Goal: Entertainment & Leisure: Consume media (video, audio)

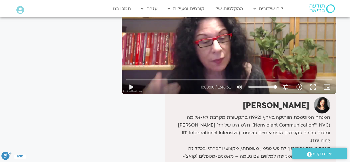
click at [250, 54] on div "Skip Ad 0:00 play_arrow 0:00:00 / 1:48:51 volume_up Mute tune Resolution Auto 7…" at bounding box center [229, 34] width 214 height 120
click at [315, 87] on button "fullscreen" at bounding box center [313, 87] width 14 height 14
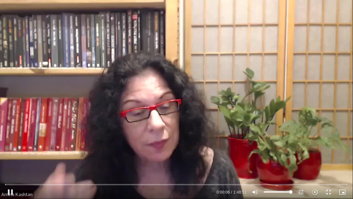
click at [314, 115] on div "Skip Ad 1:42:52 pause 0:00:06 / 1:48:51 volume_up Mute tune Resolution Auto 720…" at bounding box center [176, 99] width 353 height 199
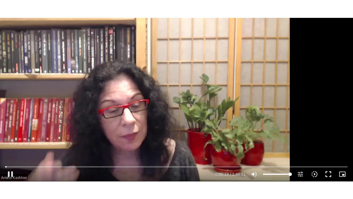
scroll to position [47, 0]
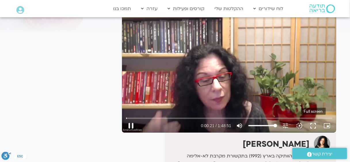
click at [312, 125] on button "fullscreen" at bounding box center [313, 126] width 14 height 14
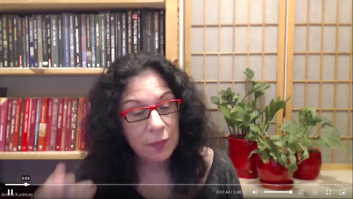
click at [26, 161] on input "Seek" at bounding box center [176, 184] width 343 height 3
click at [24, 161] on input "Seek" at bounding box center [176, 184] width 343 height 3
click at [313, 161] on icon "slow_motion_video" at bounding box center [315, 191] width 7 height 7
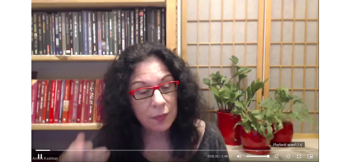
scroll to position [0, 0]
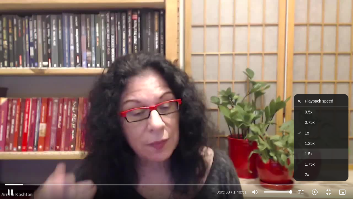
click at [310, 154] on span "1.5x" at bounding box center [308, 153] width 7 height 5
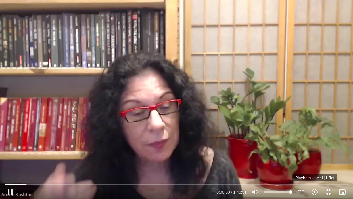
click at [317, 161] on icon "slow_motion_video" at bounding box center [315, 191] width 7 height 7
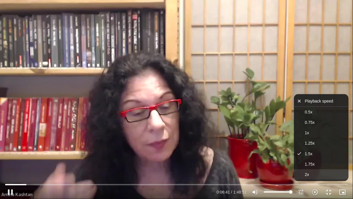
click at [312, 161] on button "2x" at bounding box center [321, 174] width 55 height 10
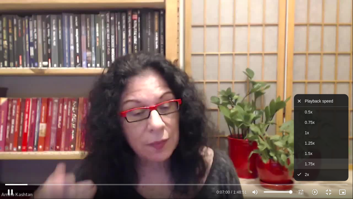
click at [309, 161] on span "1.75x" at bounding box center [310, 163] width 10 height 5
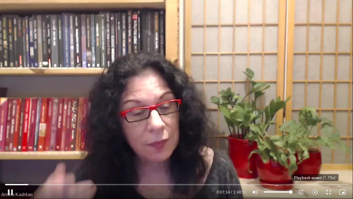
click at [315, 161] on icon "slow_motion_video" at bounding box center [315, 191] width 7 height 7
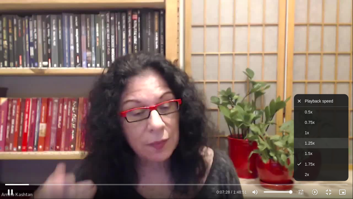
click at [312, 144] on span "1.25x" at bounding box center [310, 143] width 10 height 5
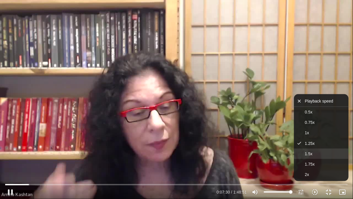
click at [313, 154] on span "1.5x" at bounding box center [308, 153] width 7 height 5
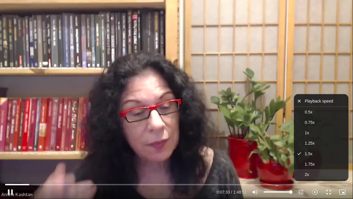
click at [312, 161] on button "2x" at bounding box center [321, 174] width 55 height 10
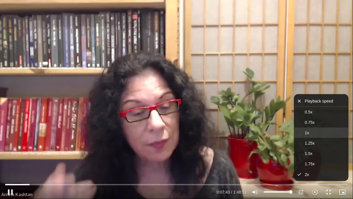
click at [312, 133] on button "1x" at bounding box center [321, 132] width 55 height 10
click at [257, 140] on div "Skip Ad 1:34:20 pause 0:07:45 / 1:48:51 volume_up Mute tune Resolution Auto 720…" at bounding box center [176, 99] width 353 height 199
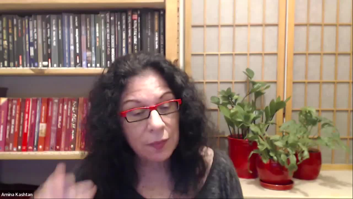
click at [349, 145] on div "Skip Ad 1:34:20 pause 0:21:23 / 1:48:51 volume_up Mute tune Resolution Auto 720…" at bounding box center [176, 99] width 353 height 199
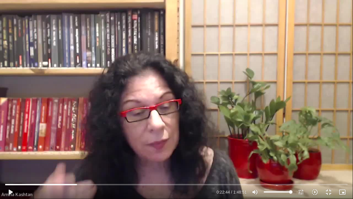
click at [350, 145] on div "Skip Ad 1:34:20 play_arrow 0:22:44 / 1:48:51 volume_up Mute tune Resolution Aut…" at bounding box center [176, 99] width 353 height 199
click at [260, 125] on div "Skip Ad 1:34:20 pause 0:25:14 / 1:48:51 volume_up Mute tune Resolution Auto 720…" at bounding box center [176, 99] width 353 height 199
click at [261, 125] on div "Skip Ad 1:34:20 play_arrow 0:25:14 / 1:48:51 volume_up Mute tune Resolution Aut…" at bounding box center [176, 99] width 353 height 199
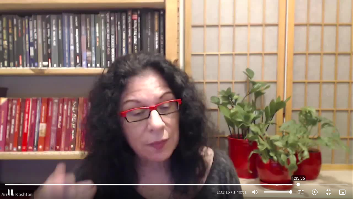
click at [299, 161] on input "Seek" at bounding box center [176, 184] width 343 height 3
click at [312, 161] on input "Seek" at bounding box center [176, 184] width 343 height 3
click at [310, 161] on input "Seek" at bounding box center [176, 184] width 343 height 3
click at [308, 161] on input "Seek" at bounding box center [176, 184] width 343 height 3
click at [306, 161] on input "Seek" at bounding box center [176, 184] width 343 height 3
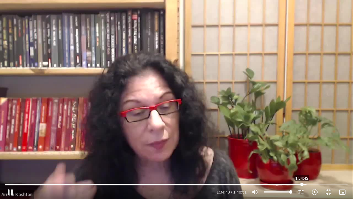
click at [302, 161] on input "Seek" at bounding box center [176, 184] width 343 height 3
click at [304, 161] on input "Seek" at bounding box center [176, 184] width 343 height 3
click at [318, 161] on icon "slow_motion_video" at bounding box center [315, 191] width 7 height 7
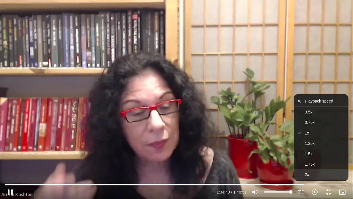
click at [316, 161] on button "2x" at bounding box center [321, 174] width 55 height 10
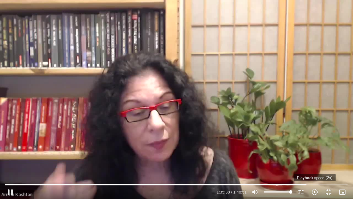
click at [316, 161] on icon "slow_motion_video" at bounding box center [315, 191] width 7 height 7
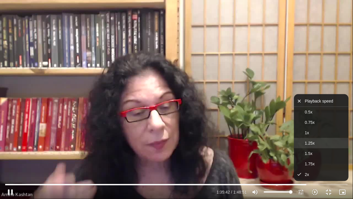
click at [314, 139] on button "1.25x" at bounding box center [321, 143] width 55 height 10
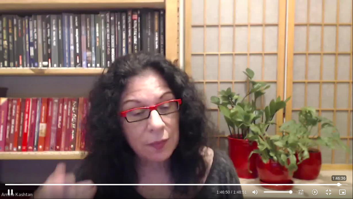
click at [339, 161] on input "Seek" at bounding box center [176, 184] width 343 height 3
click at [317, 161] on icon "slow_motion_video" at bounding box center [315, 191] width 7 height 7
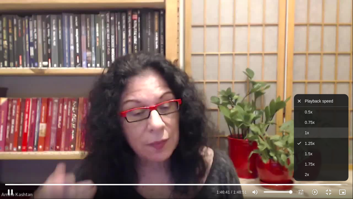
click at [316, 134] on button "1x" at bounding box center [321, 132] width 55 height 10
click at [340, 161] on input "Seek" at bounding box center [176, 184] width 343 height 3
click at [339, 161] on input "Seek" at bounding box center [176, 184] width 343 height 3
click at [338, 161] on input "Seek" at bounding box center [176, 184] width 343 height 3
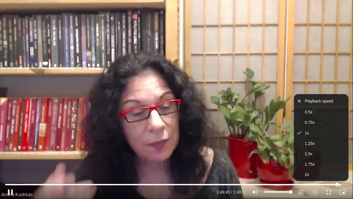
click at [337, 161] on input "Seek" at bounding box center [176, 184] width 343 height 3
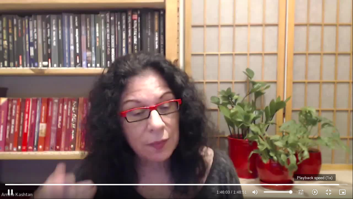
click at [316, 161] on icon "slow_motion_video" at bounding box center [315, 191] width 7 height 7
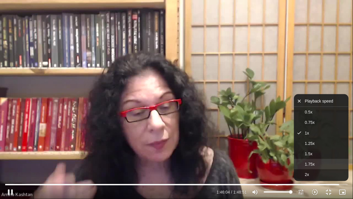
click at [312, 161] on button "1.75x" at bounding box center [321, 164] width 55 height 10
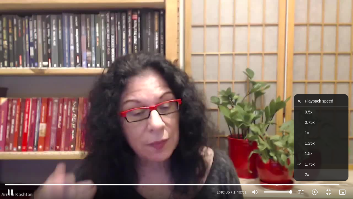
click at [309, 161] on span "2x" at bounding box center [307, 174] width 4 height 5
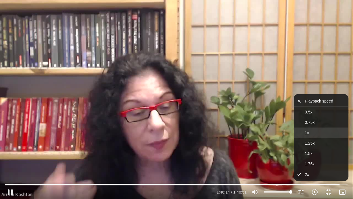
click at [310, 133] on button "1x" at bounding box center [321, 132] width 55 height 10
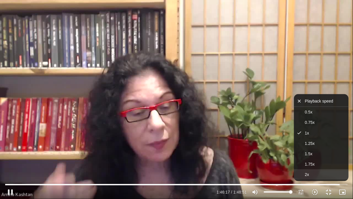
click at [310, 161] on button "2x" at bounding box center [321, 174] width 55 height 10
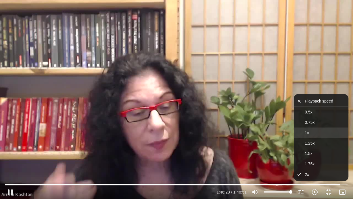
click at [303, 133] on button "1x" at bounding box center [321, 132] width 55 height 10
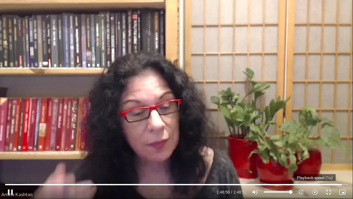
click at [315, 161] on icon "slow_motion_video" at bounding box center [315, 191] width 7 height 7
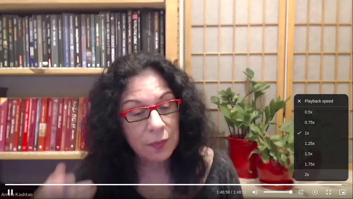
click at [317, 161] on button "2x" at bounding box center [321, 174] width 55 height 10
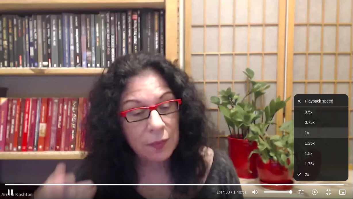
click at [312, 131] on button "1x" at bounding box center [321, 132] width 55 height 10
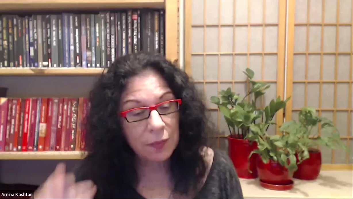
click at [315, 161] on span "1.75x" at bounding box center [310, 164] width 10 height 5
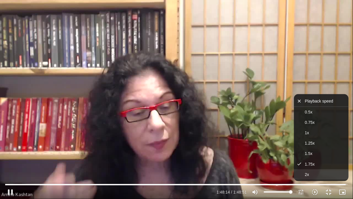
click at [313, 161] on button "2x" at bounding box center [321, 174] width 55 height 10
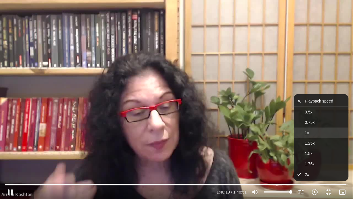
click at [316, 132] on button "1x" at bounding box center [321, 132] width 55 height 10
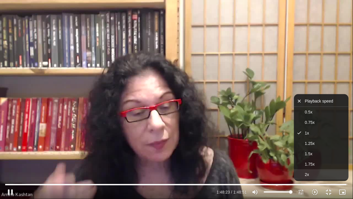
click at [314, 161] on button "2x" at bounding box center [321, 174] width 55 height 10
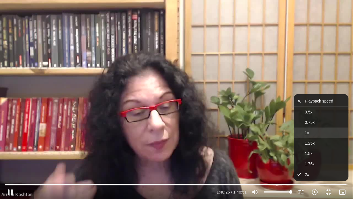
click at [318, 132] on button "1x" at bounding box center [321, 132] width 55 height 10
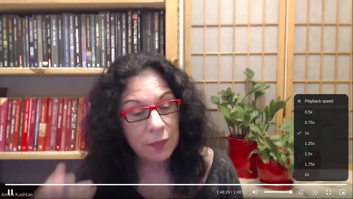
click at [328, 161] on button "2x" at bounding box center [321, 174] width 55 height 10
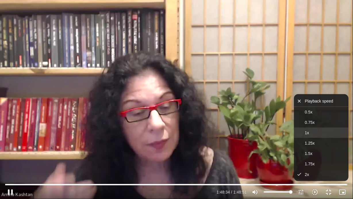
click at [317, 133] on button "1x" at bounding box center [321, 132] width 55 height 10
click at [328, 161] on button "fullscreen_exit" at bounding box center [329, 192] width 14 height 14
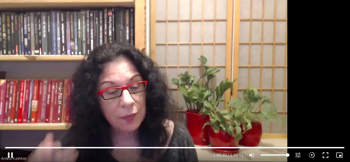
scroll to position [47, 0]
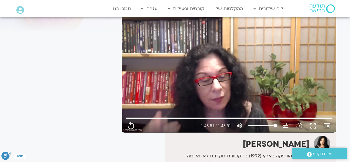
type input "6531.88"
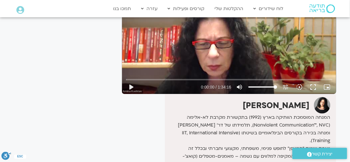
click at [291, 40] on div "Skip Ad play_arrow 0:00:00 / 1:34:16 volume_up Mute tune Resolution Auto 360p s…" at bounding box center [229, 34] width 214 height 120
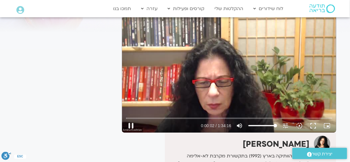
scroll to position [9, 0]
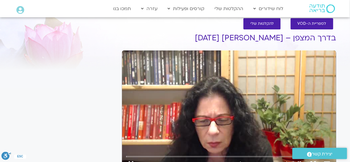
click at [281, 81] on div "Skip Ad pause 0:00:03 / 1:34:16 volume_up Mute tune Resolution Auto 360p slow_m…" at bounding box center [229, 110] width 214 height 120
type input "3.331655"
